Goal: Task Accomplishment & Management: Complete application form

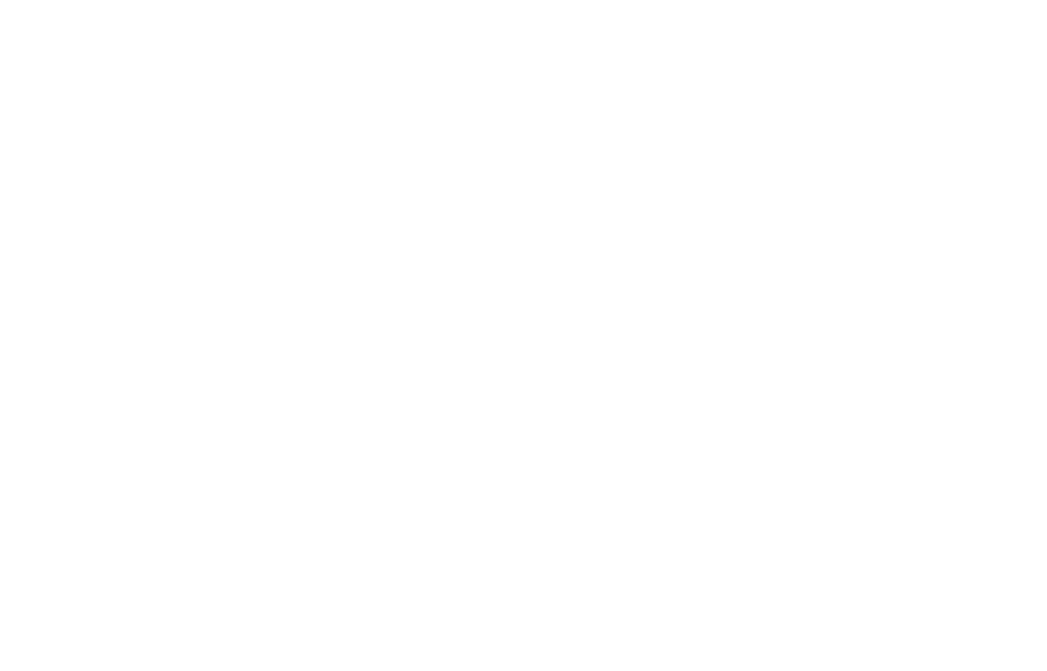
select select "+234"
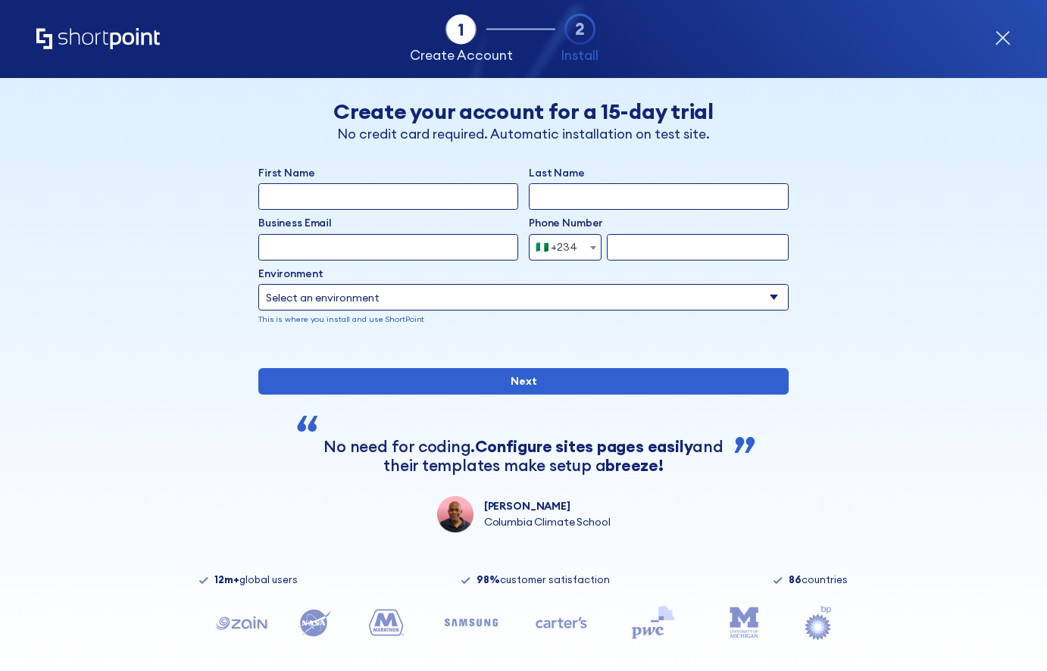
select select "+234"
click at [486, 197] on input "First Name" at bounding box center [388, 196] width 260 height 27
type input "Temitayo"
click at [567, 200] on input "Last Name" at bounding box center [659, 196] width 260 height 27
click at [650, 196] on input "Last Name" at bounding box center [659, 196] width 260 height 27
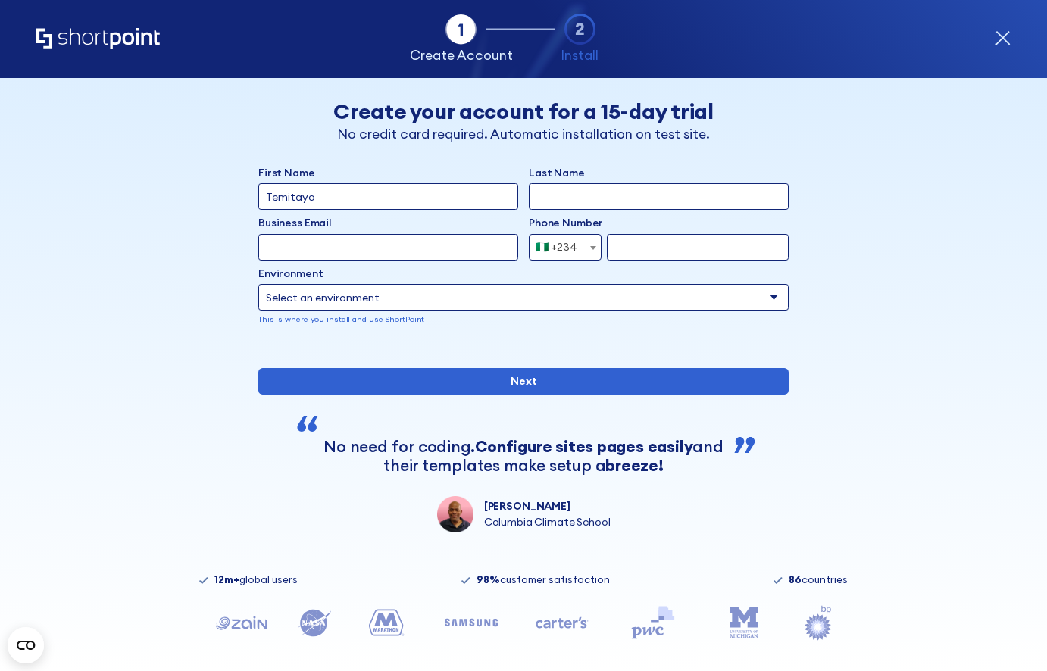
type input "Salaudeen"
click at [468, 254] on input "Business Email" at bounding box center [388, 247] width 260 height 27
type input "temitayo@shortpoint.com"
click at [652, 245] on input "form" at bounding box center [698, 247] width 182 height 27
type input "8138927095"
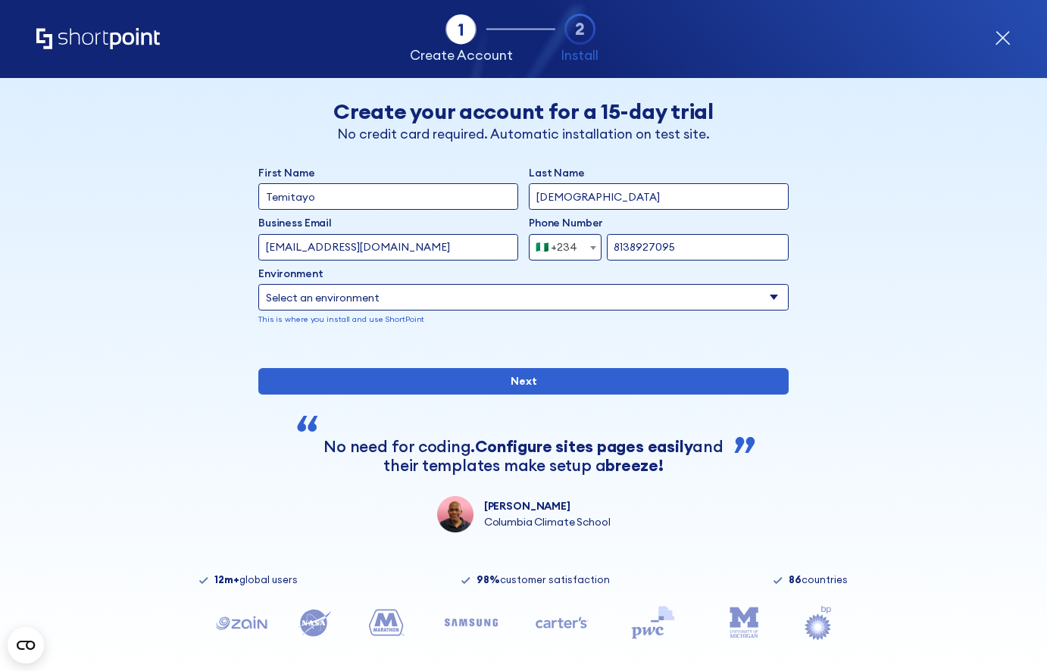
click at [498, 301] on select "Select an environment Microsoft 365 SharePoint Online SharePoint 2019 (On-Premi…" at bounding box center [523, 297] width 530 height 27
select select "SharePoint Online"
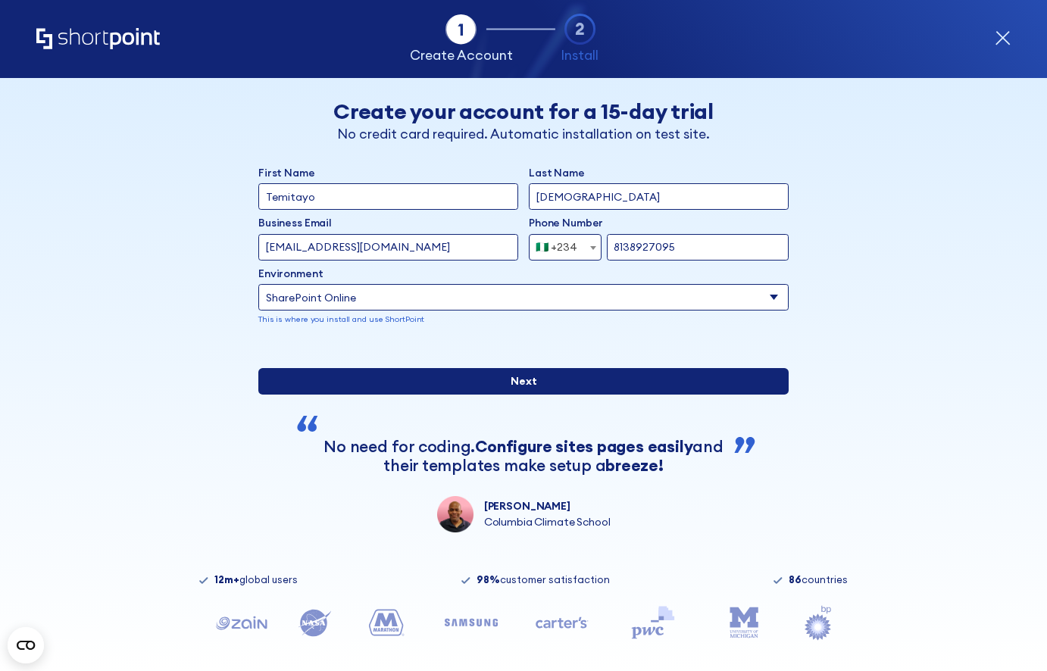
click at [729, 395] on input "Next" at bounding box center [523, 381] width 530 height 27
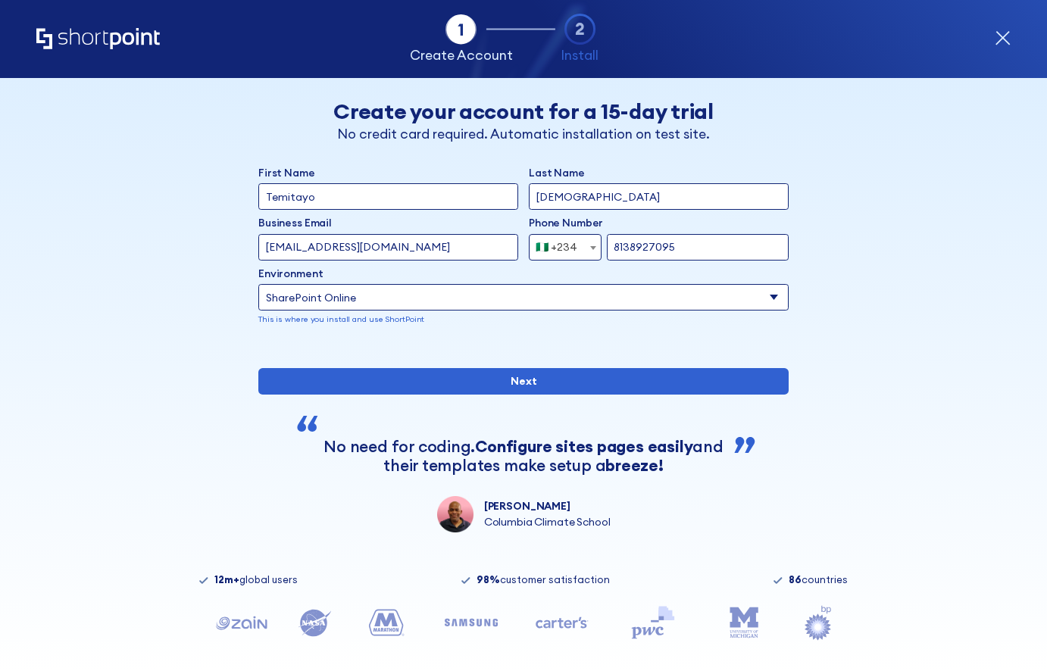
select select "+234"
select select "SharePoint Online"
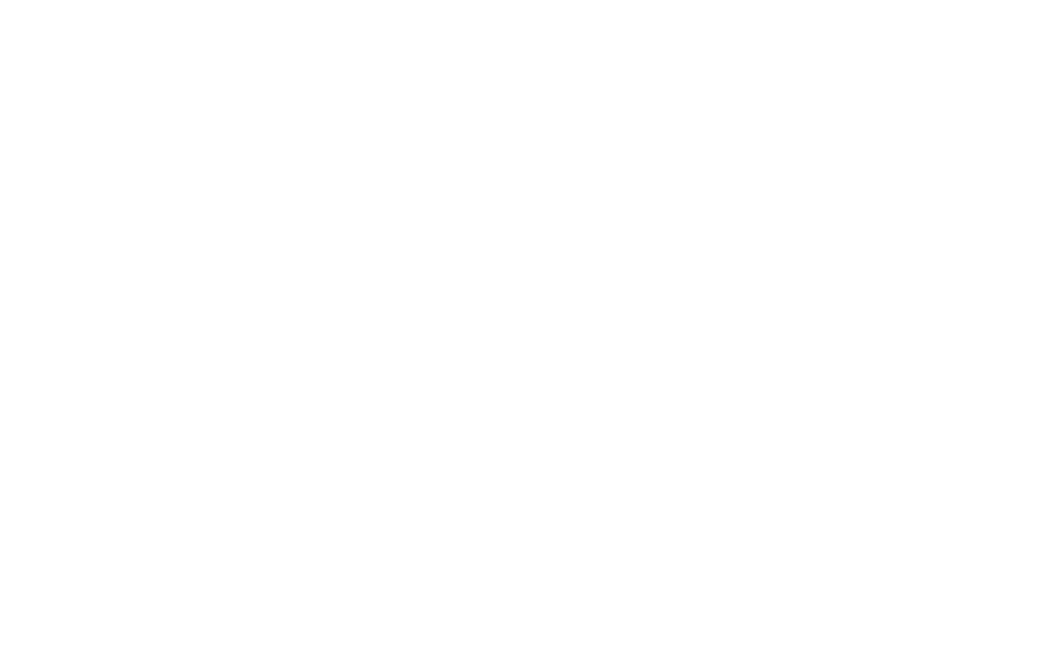
select select "+234"
